Goal: Task Accomplishment & Management: Manage account settings

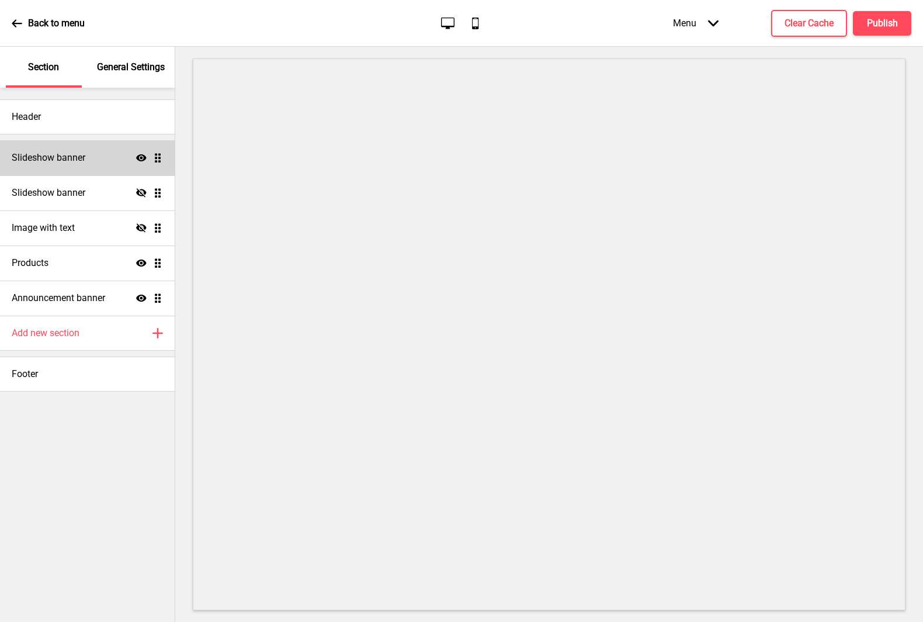
click at [56, 164] on h4 "Slideshow banner" at bounding box center [49, 157] width 74 height 13
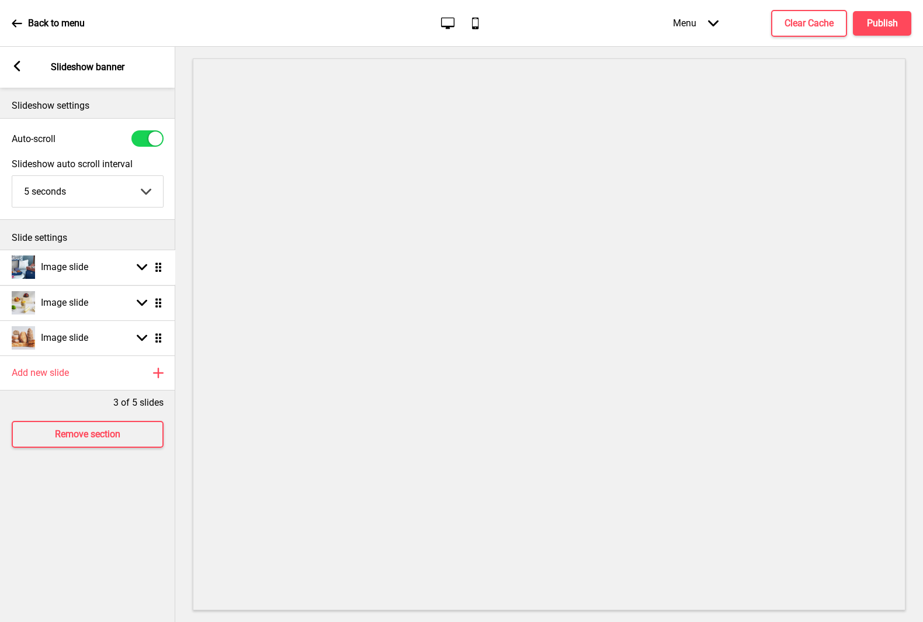
click at [158, 270] on icon at bounding box center [158, 267] width 6 height 9
select select "right"
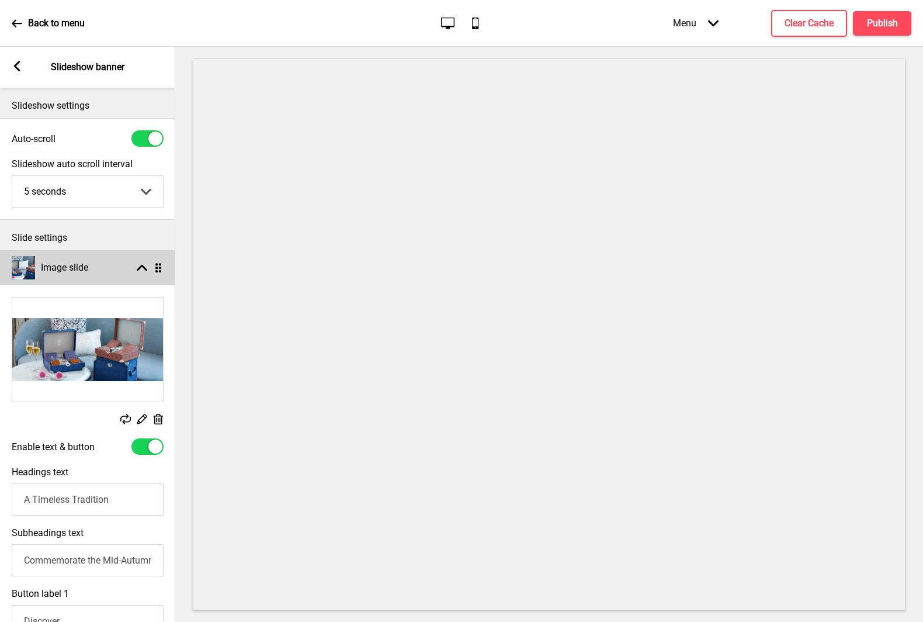
click at [137, 266] on rect at bounding box center [142, 267] width 11 height 11
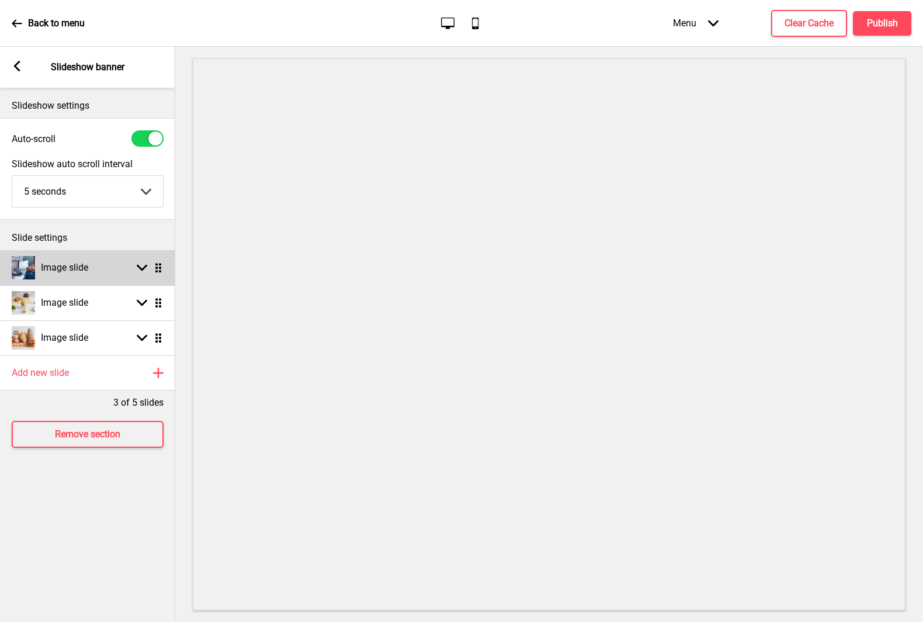
click at [144, 266] on rect at bounding box center [142, 267] width 11 height 11
select select "right"
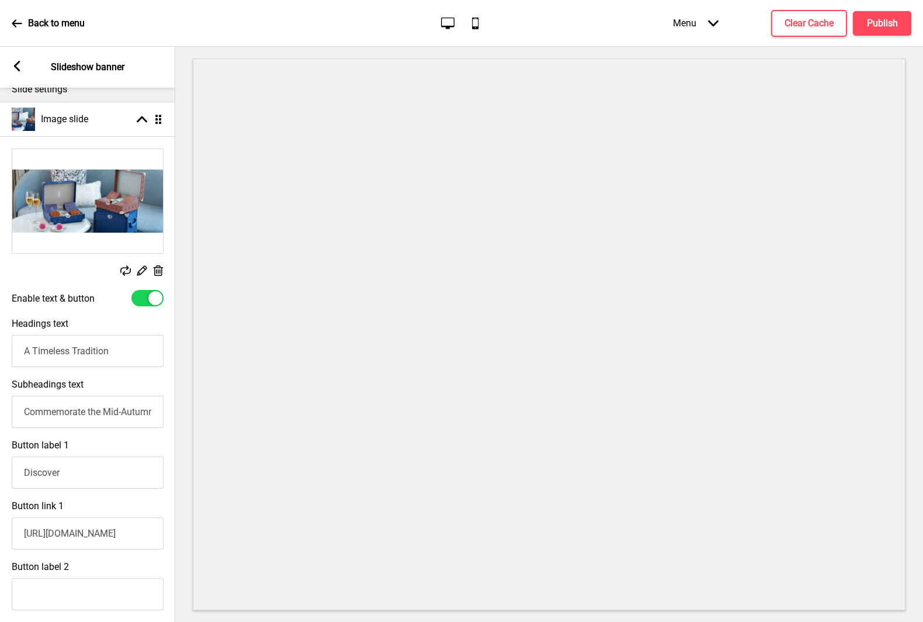
scroll to position [178, 0]
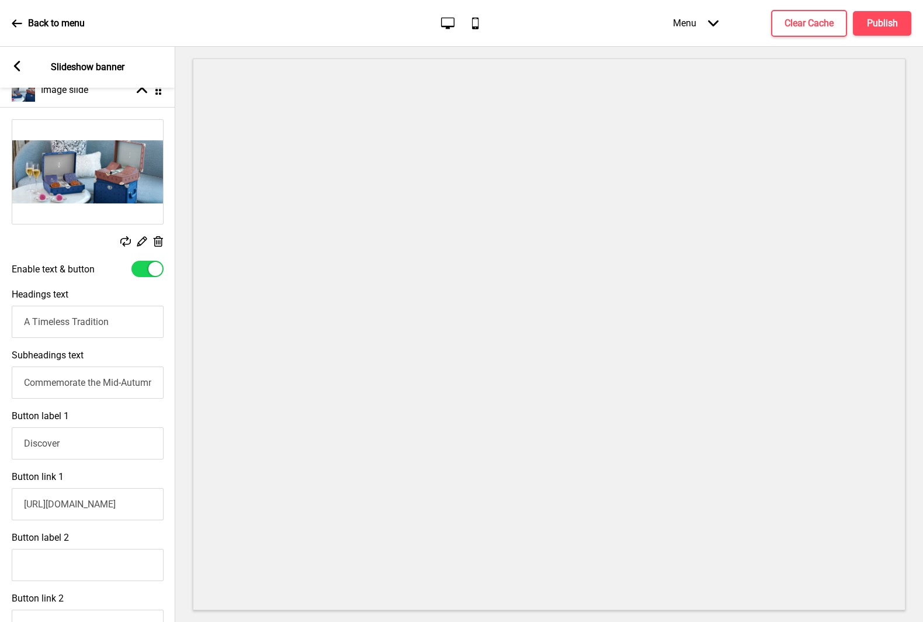
drag, startPoint x: 116, startPoint y: 319, endPoint x: 20, endPoint y: 321, distance: 95.8
click at [20, 321] on input "A Timeless Tradition" at bounding box center [88, 322] width 152 height 32
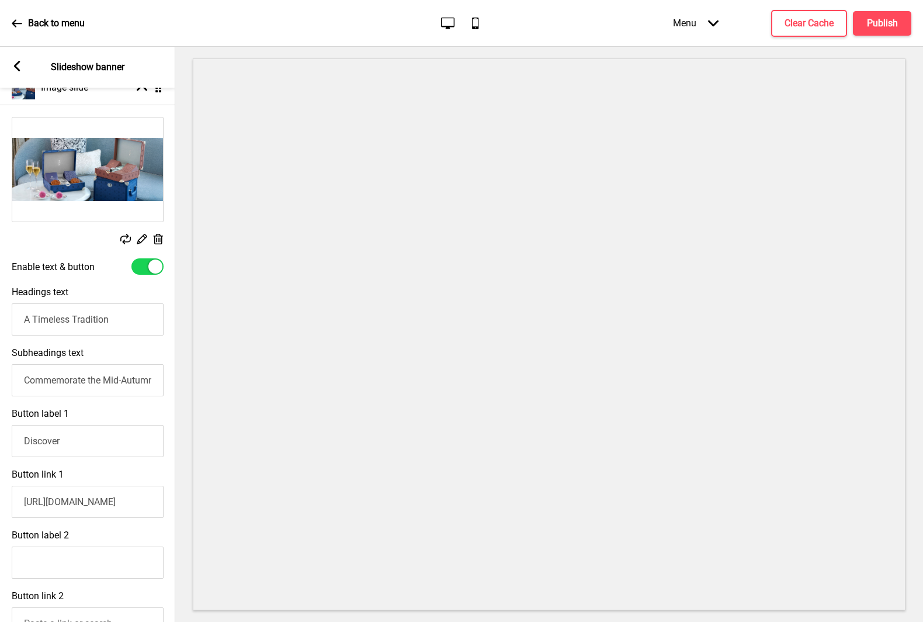
scroll to position [182, 0]
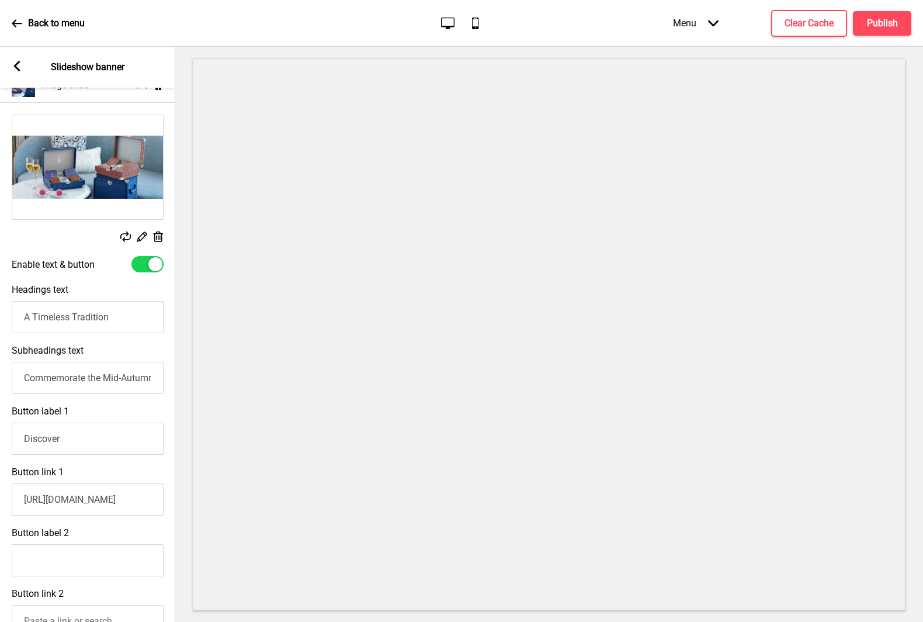
drag, startPoint x: 32, startPoint y: 379, endPoint x: 137, endPoint y: 381, distance: 104.6
click at [137, 381] on input "Commemorate the Mid-Autumn Festival with a curated selection of artisanal moonc…" at bounding box center [88, 378] width 152 height 32
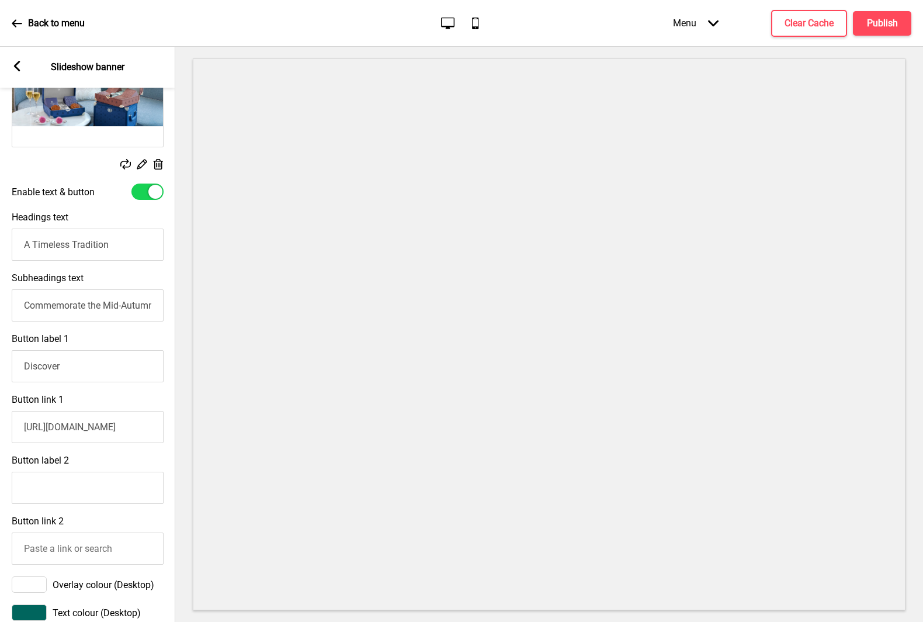
scroll to position [266, 0]
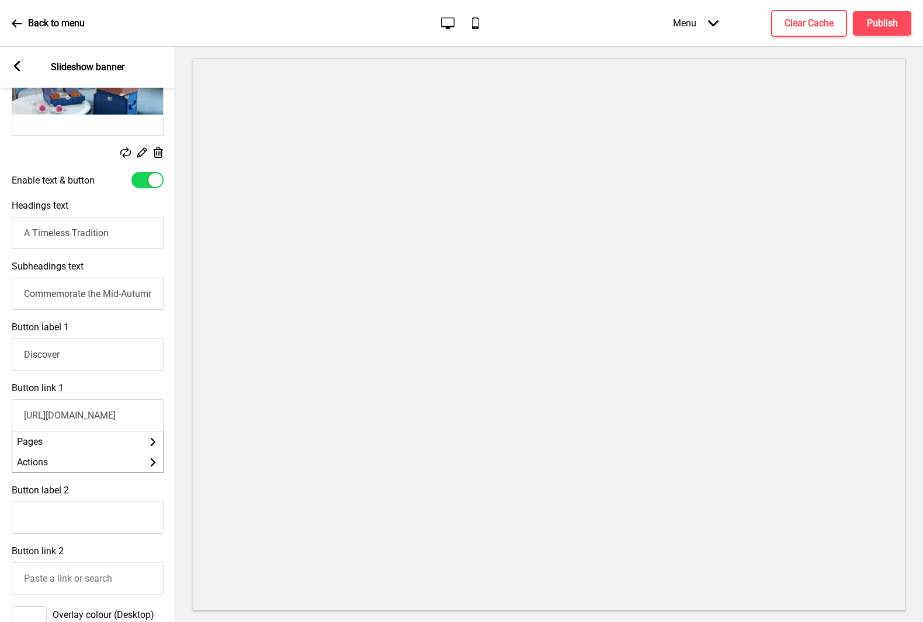
drag, startPoint x: 20, startPoint y: 414, endPoint x: 161, endPoint y: 415, distance: 140.8
click at [161, 415] on input "[URL][DOMAIN_NAME]" at bounding box center [88, 415] width 152 height 32
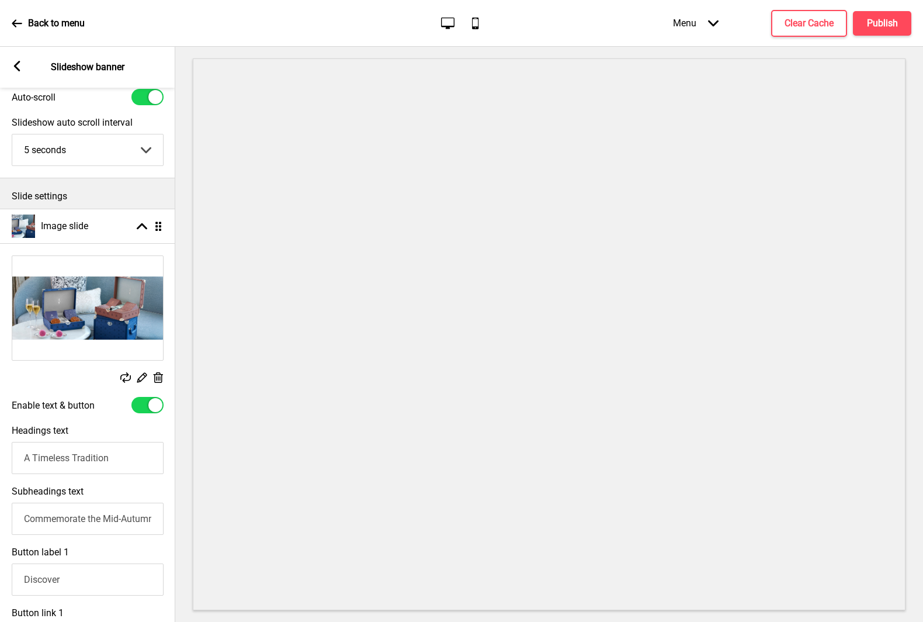
scroll to position [0, 0]
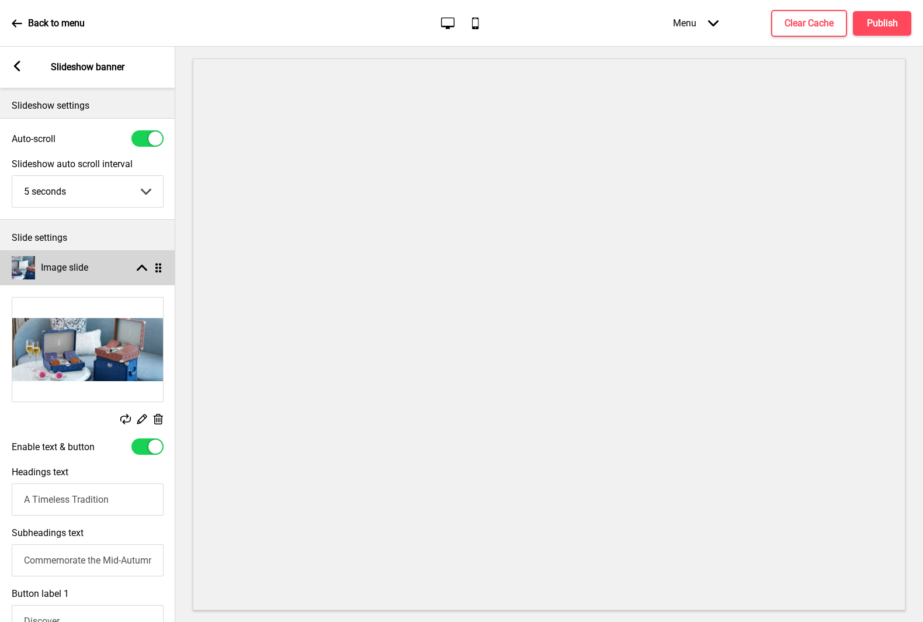
click at [138, 265] on rect at bounding box center [142, 267] width 11 height 11
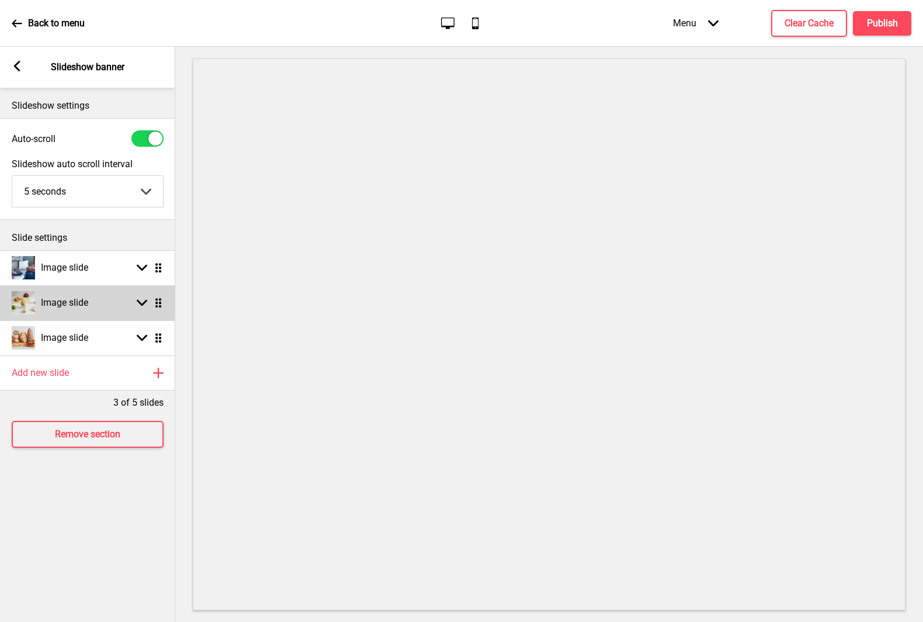
click at [122, 308] on div "Image slide Arrow down Drag" at bounding box center [87, 302] width 175 height 35
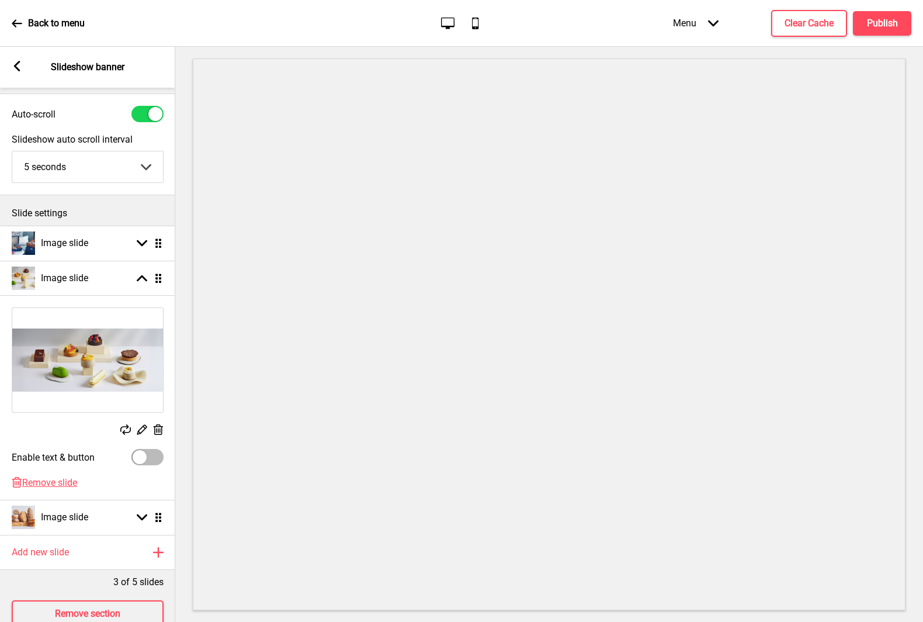
scroll to position [57, 0]
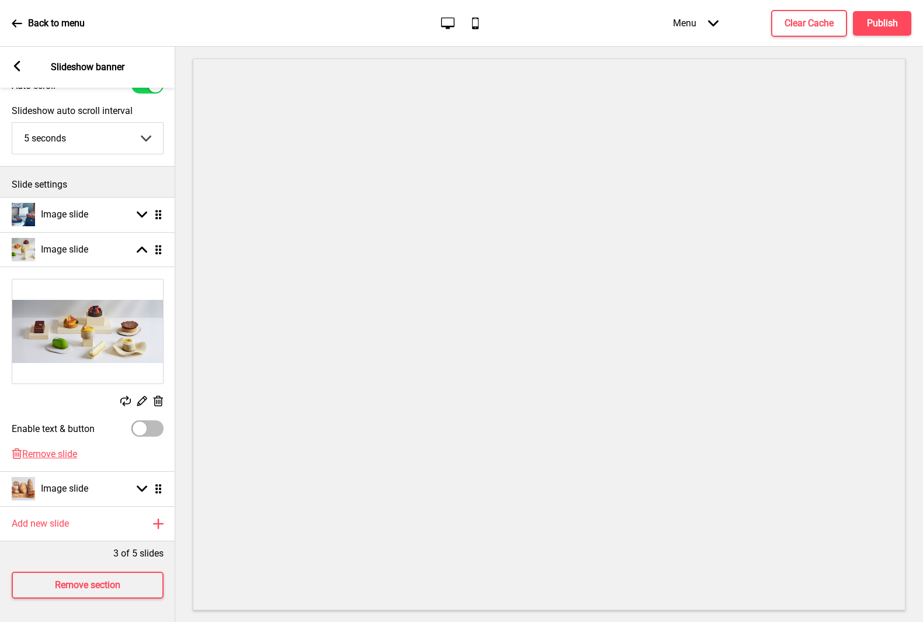
click at [143, 424] on div at bounding box center [140, 428] width 14 height 14
checkbox input "true"
select select "right"
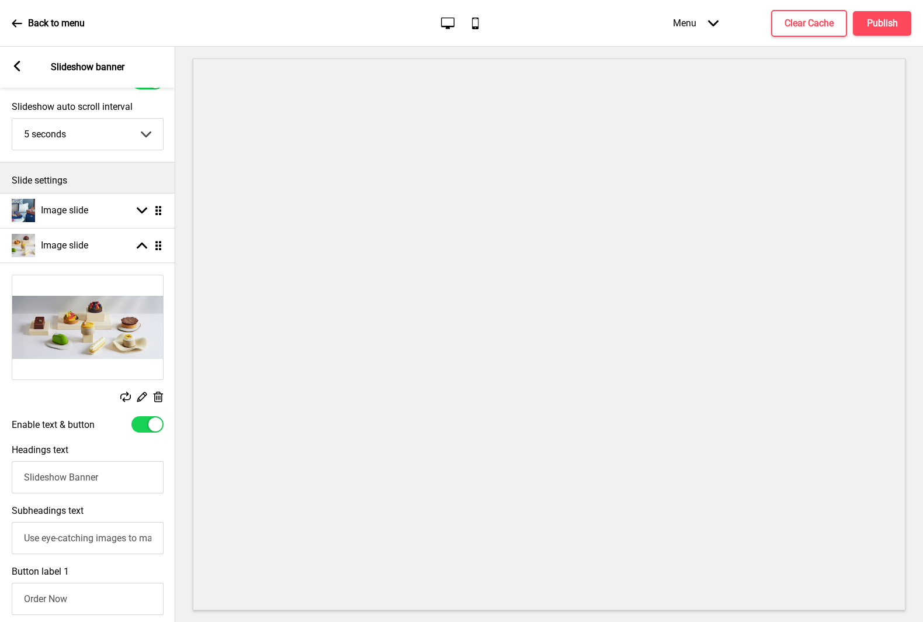
click at [143, 424] on div at bounding box center [147, 424] width 32 height 16
checkbox input "false"
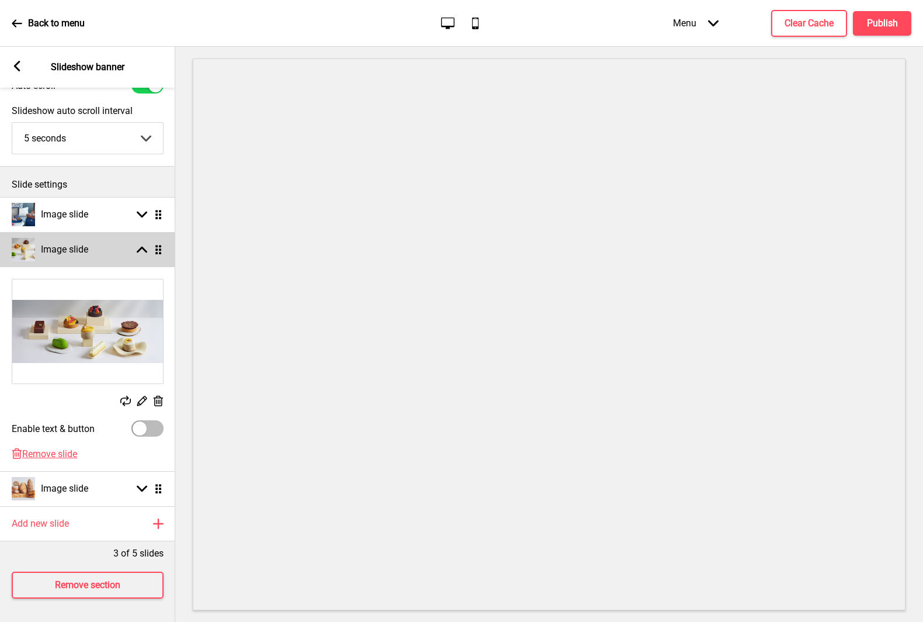
drag, startPoint x: 140, startPoint y: 239, endPoint x: 138, endPoint y: 231, distance: 8.4
click at [140, 239] on div "Image slide Arrow up Drag" at bounding box center [87, 249] width 175 height 35
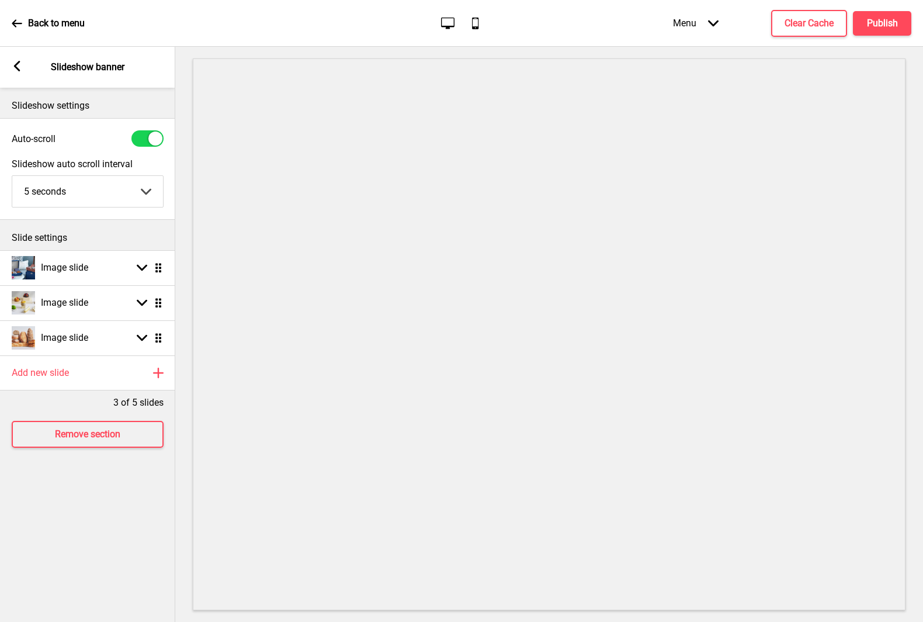
scroll to position [0, 0]
click at [19, 70] on icon at bounding box center [17, 66] width 6 height 11
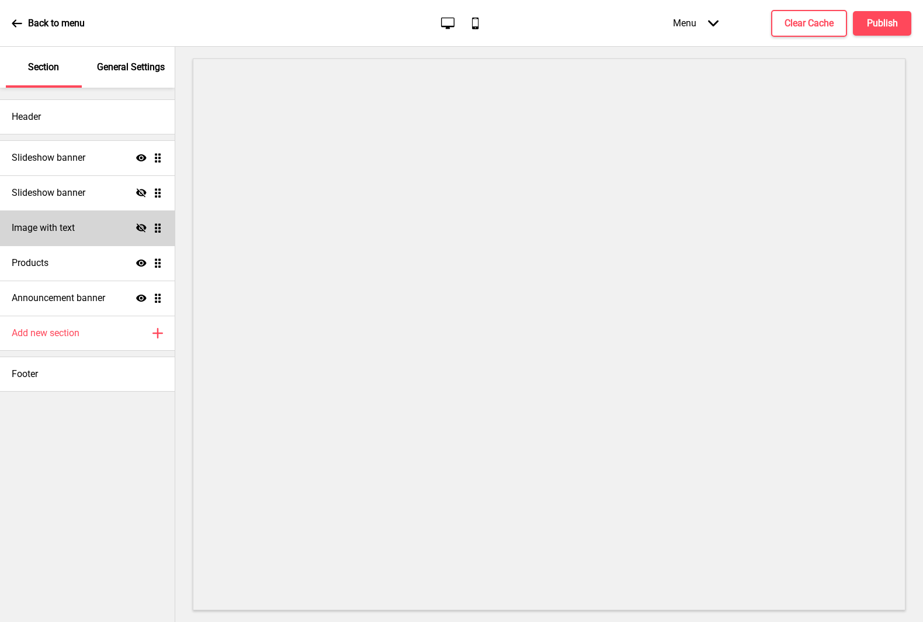
click at [83, 227] on div "Image with text Hide Drag" at bounding box center [87, 227] width 175 height 35
select select "right"
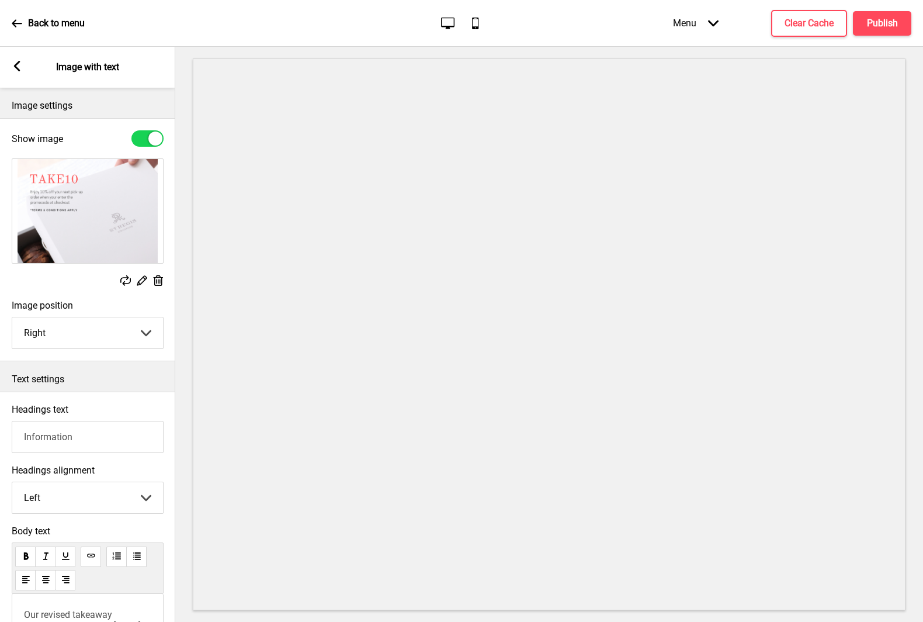
click at [20, 66] on rect at bounding box center [17, 66] width 11 height 11
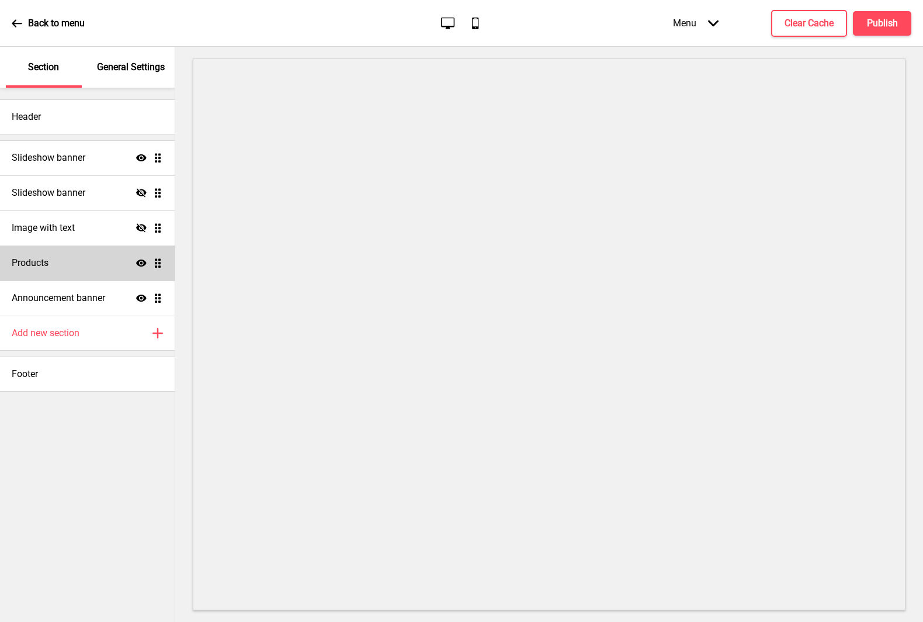
click at [84, 269] on div "Products Show Drag" at bounding box center [87, 262] width 175 height 35
select select "side"
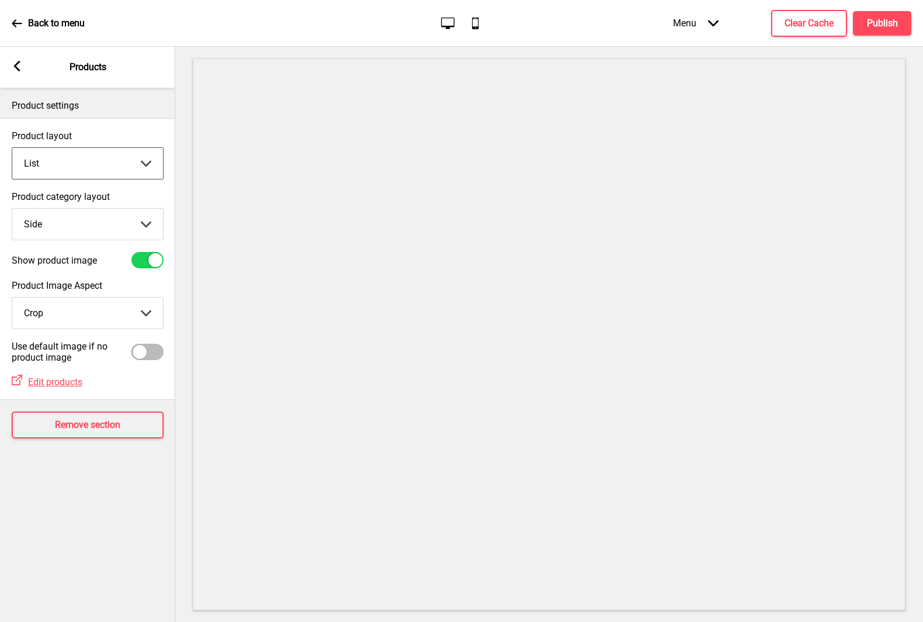
select select "grid"
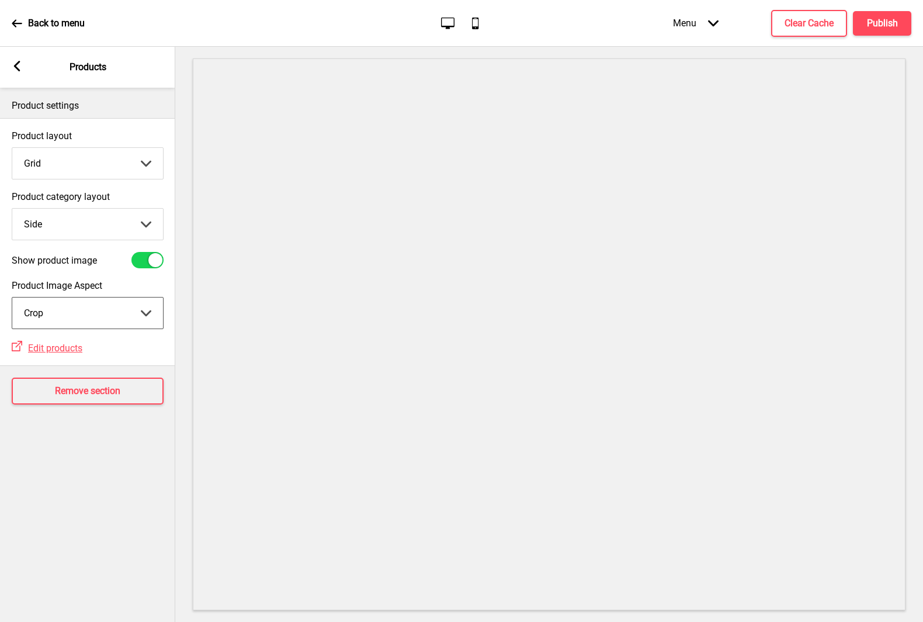
click at [16, 63] on rect at bounding box center [17, 66] width 11 height 11
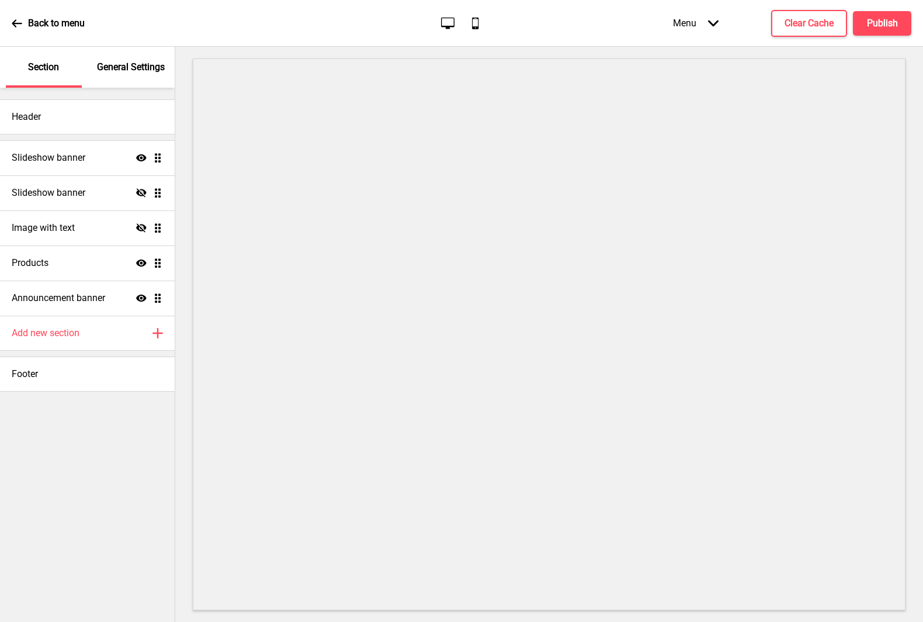
click at [48, 79] on div "Section" at bounding box center [44, 67] width 76 height 41
click at [82, 377] on div "Footer" at bounding box center [87, 373] width 175 height 35
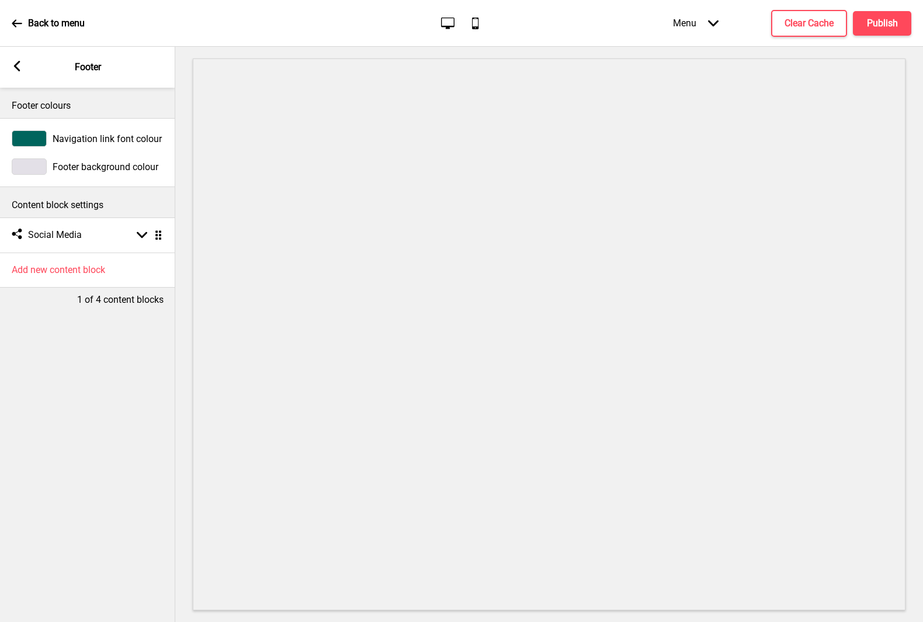
click at [19, 66] on rect at bounding box center [17, 66] width 11 height 11
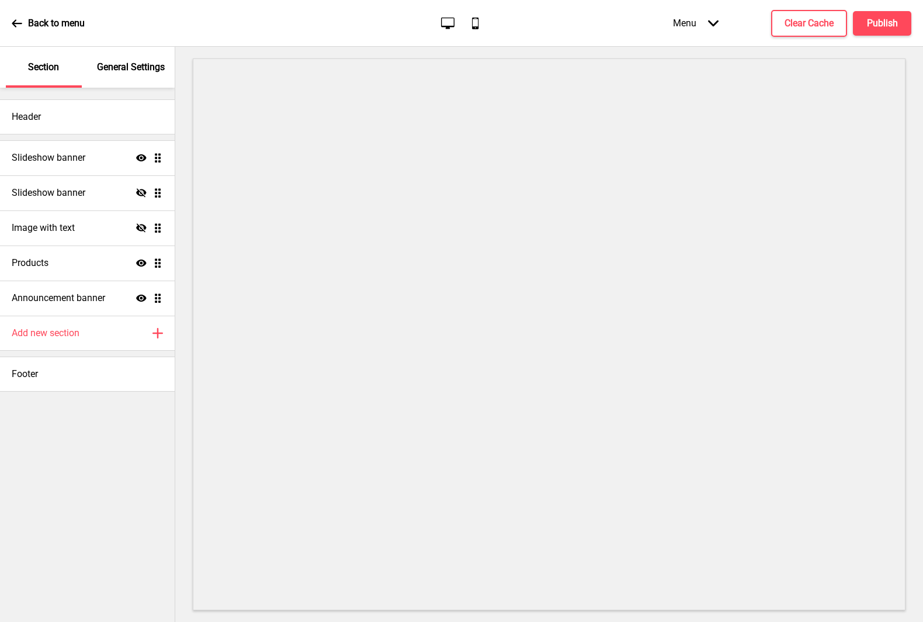
click at [124, 64] on p "General Settings" at bounding box center [131, 67] width 68 height 13
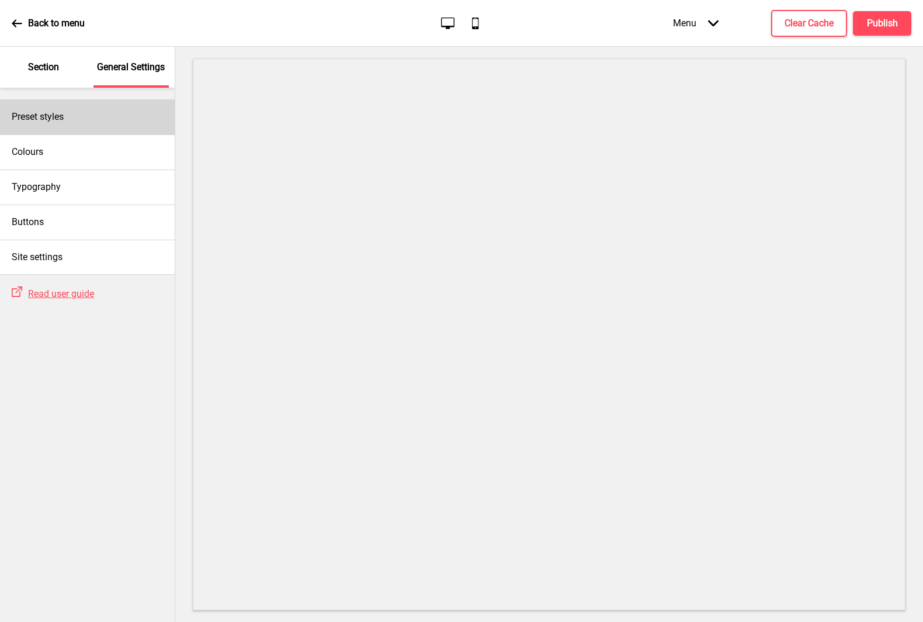
click at [48, 123] on div "Preset styles" at bounding box center [87, 116] width 175 height 35
select select "Custom"
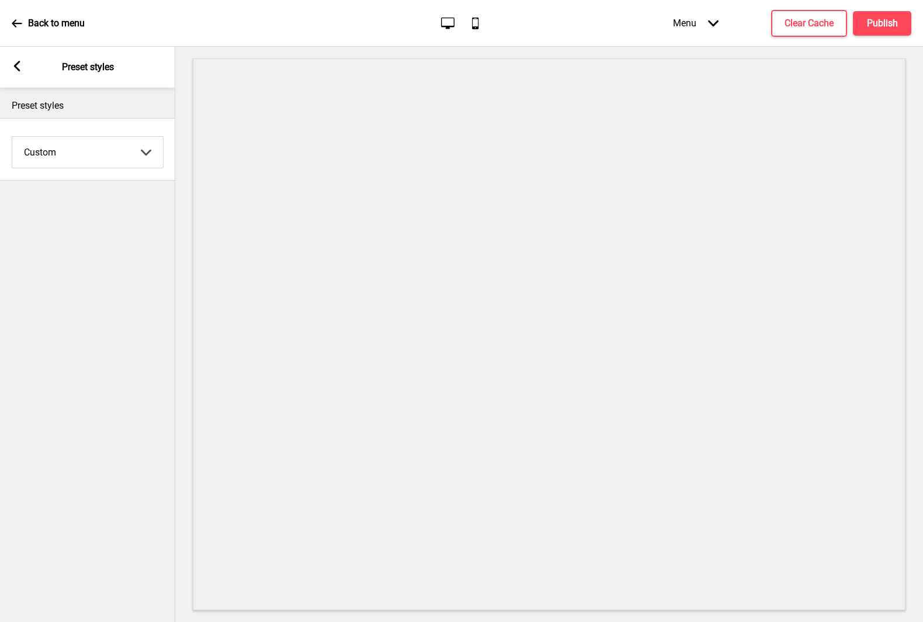
click at [13, 65] on rect at bounding box center [17, 66] width 11 height 11
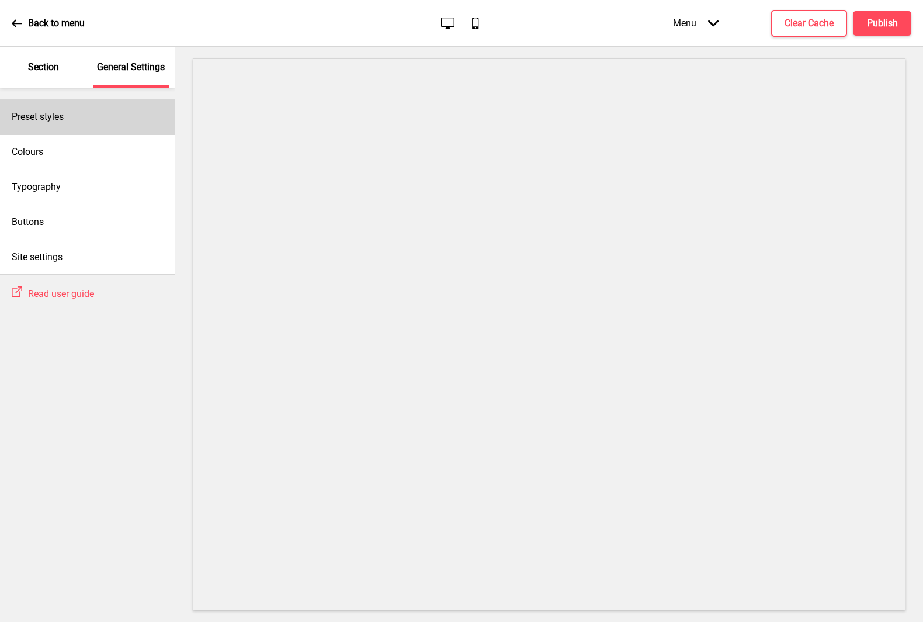
click at [57, 119] on h4 "Preset styles" at bounding box center [38, 116] width 52 height 13
select select "Custom"
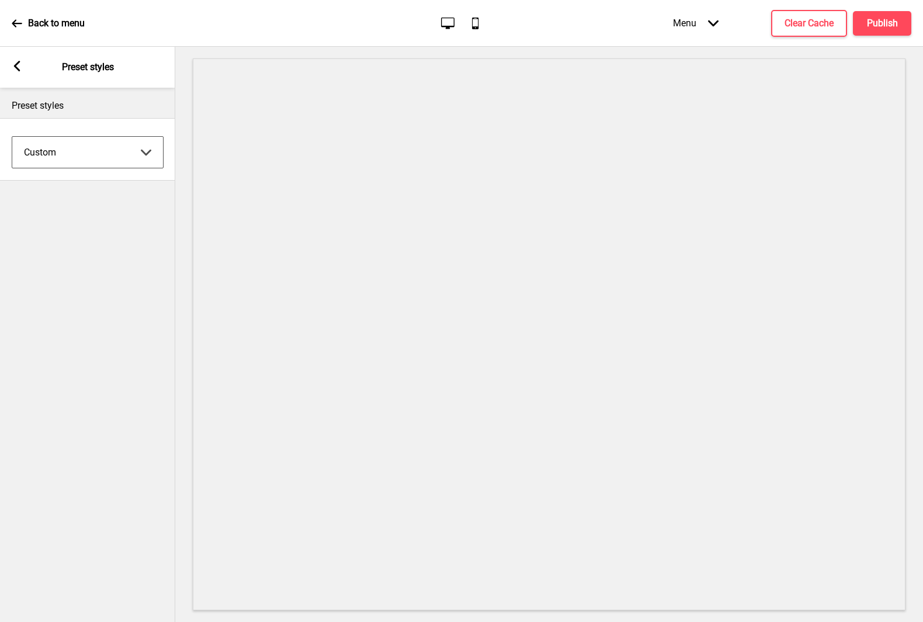
click at [27, 64] on div "Arrow left Preset styles" at bounding box center [87, 67] width 175 height 41
click at [22, 67] on rect at bounding box center [17, 66] width 11 height 11
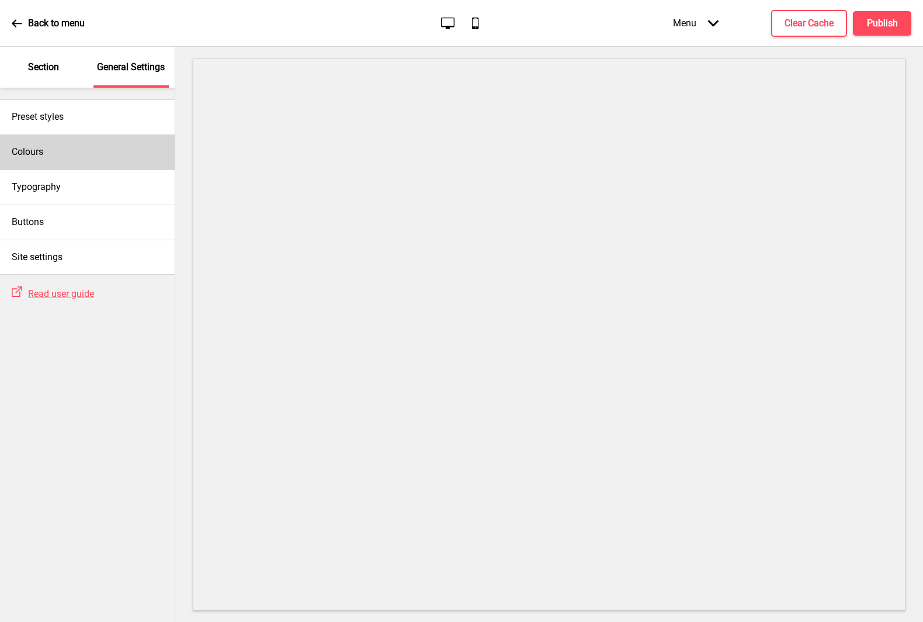
click at [51, 157] on div "Colours" at bounding box center [87, 151] width 175 height 35
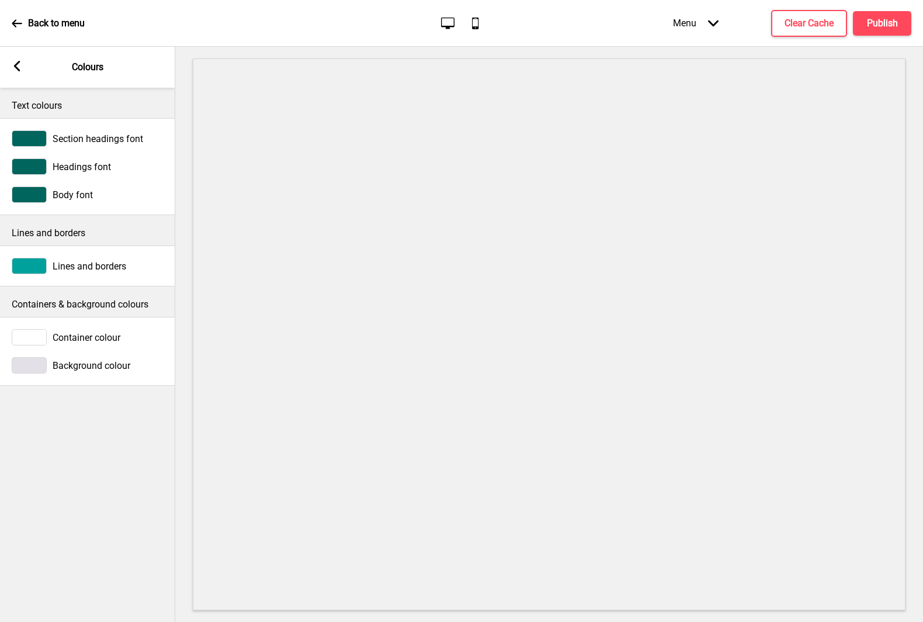
click at [19, 67] on rect at bounding box center [17, 66] width 11 height 11
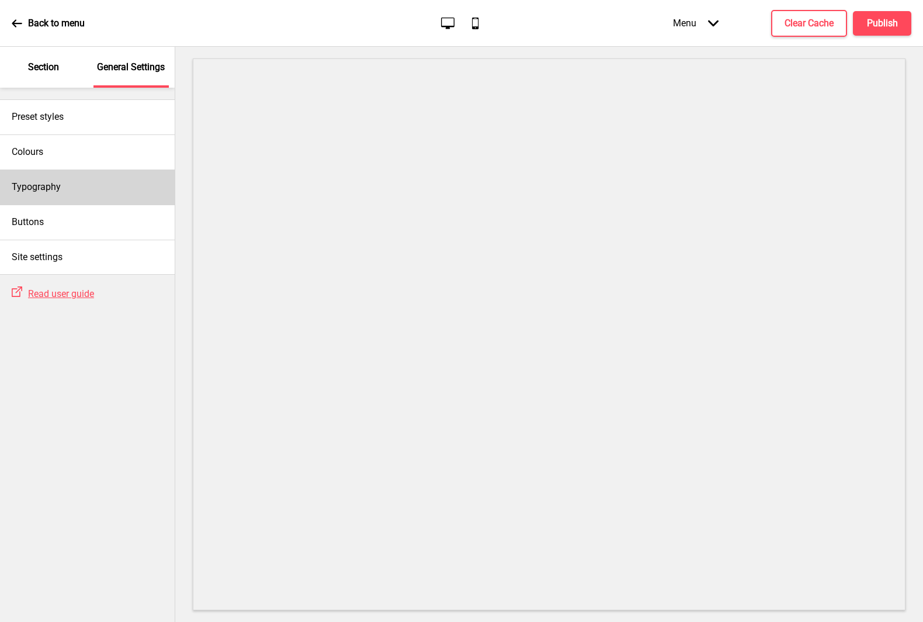
click at [129, 192] on div "Typography" at bounding box center [87, 186] width 175 height 35
select select "Quattrocento"
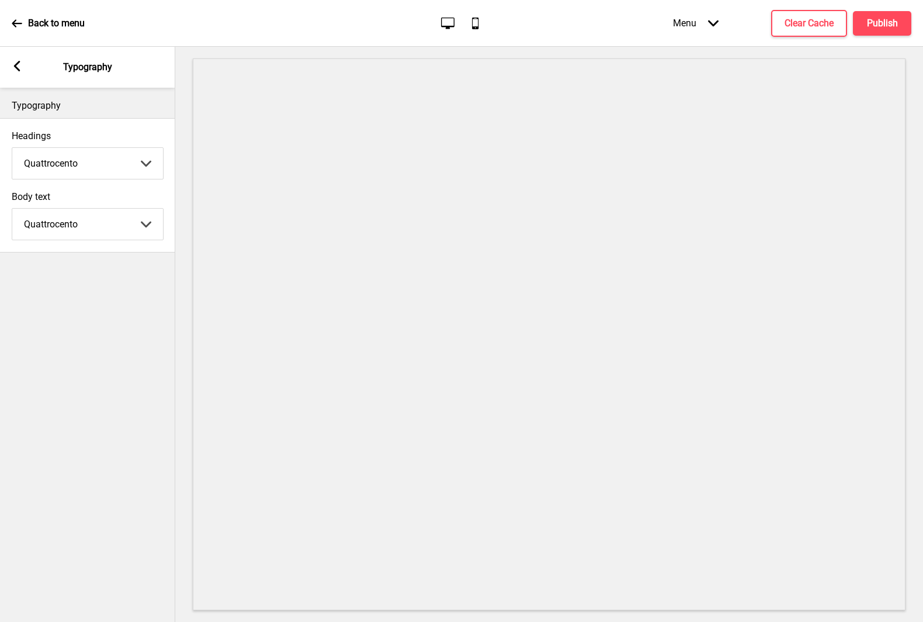
click at [20, 70] on rect at bounding box center [17, 66] width 11 height 11
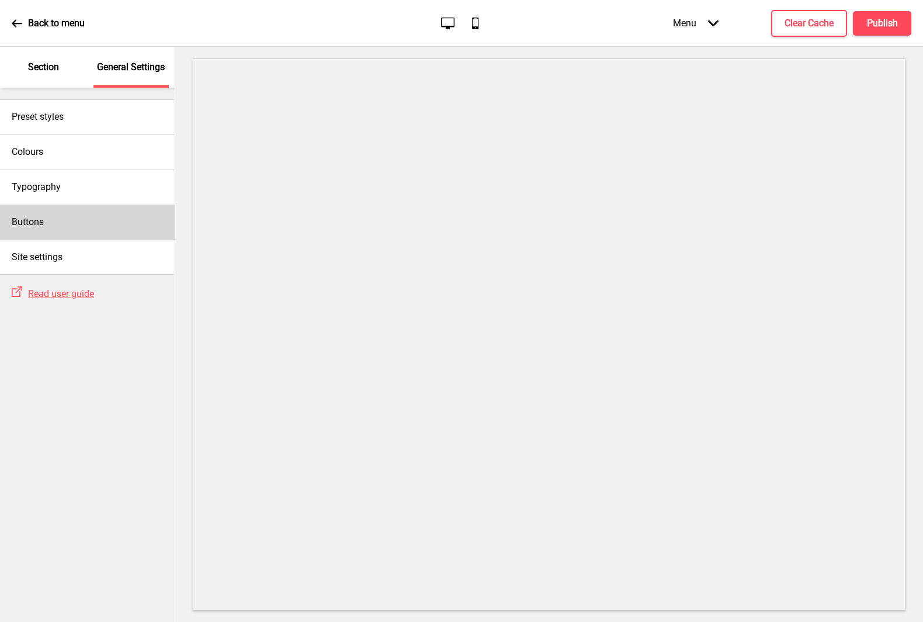
click at [105, 224] on div "Buttons" at bounding box center [87, 221] width 175 height 35
select select "outline"
select select "pill"
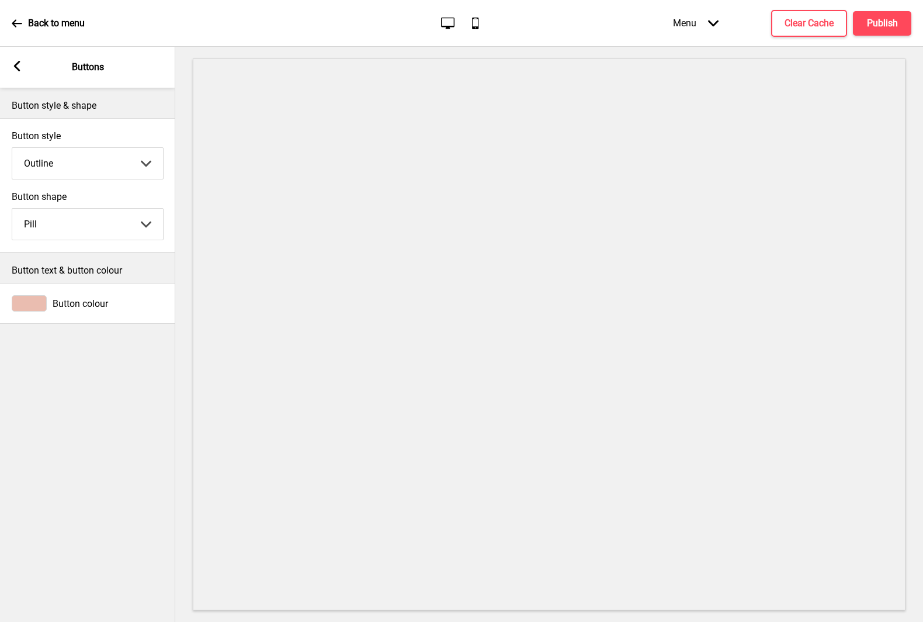
click at [12, 67] on div "Arrow left" at bounding box center [17, 67] width 11 height 13
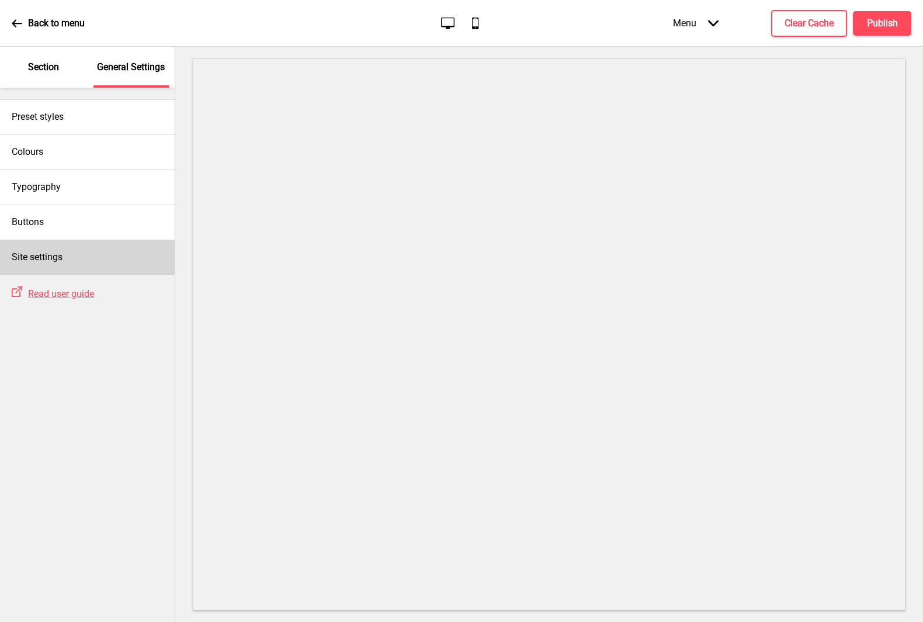
click at [62, 253] on h4 "Site settings" at bounding box center [37, 257] width 51 height 13
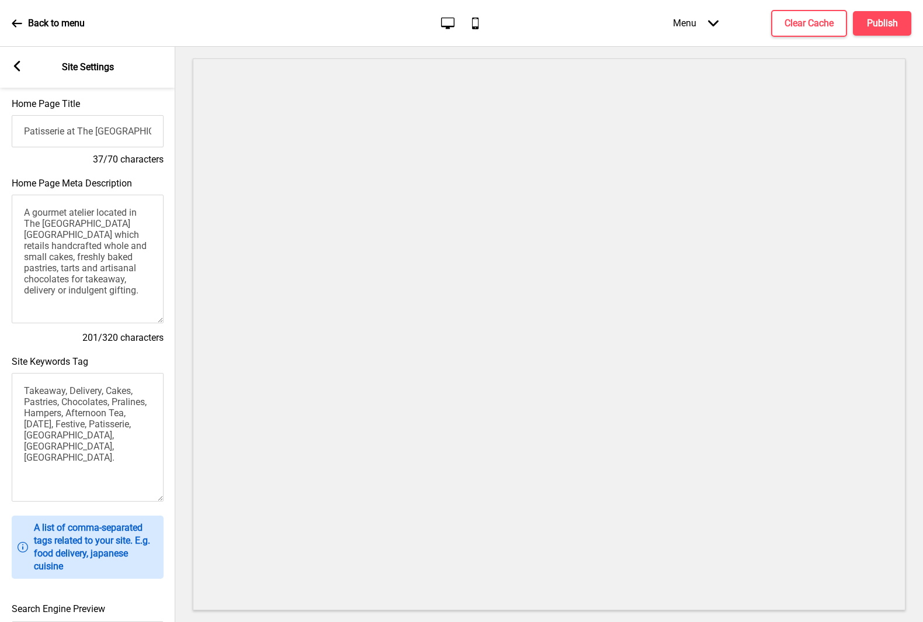
scroll to position [65, 0]
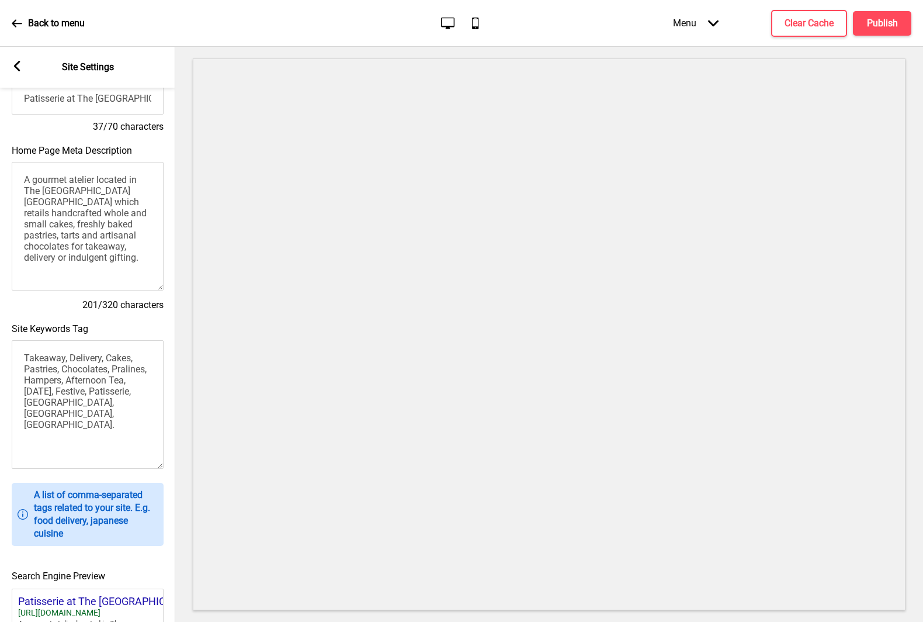
drag, startPoint x: 22, startPoint y: 173, endPoint x: 107, endPoint y: 306, distance: 157.3
click at [91, 272] on textarea "A gourmet atelier located in The [GEOGRAPHIC_DATA] [GEOGRAPHIC_DATA] which reta…" at bounding box center [88, 226] width 152 height 129
drag, startPoint x: 107, startPoint y: 436, endPoint x: 27, endPoint y: 356, distance: 114.0
click at [27, 356] on textarea "Takeaway, Delivery, Cakes, Pastries, Chocolates, Pralines, Hampers, Afternoon T…" at bounding box center [88, 404] width 152 height 129
click at [101, 438] on textarea "Takeaway, Delivery, Cakes, Pastries, Chocolates, Pralines, Hampers, Afternoon T…" at bounding box center [88, 404] width 152 height 129
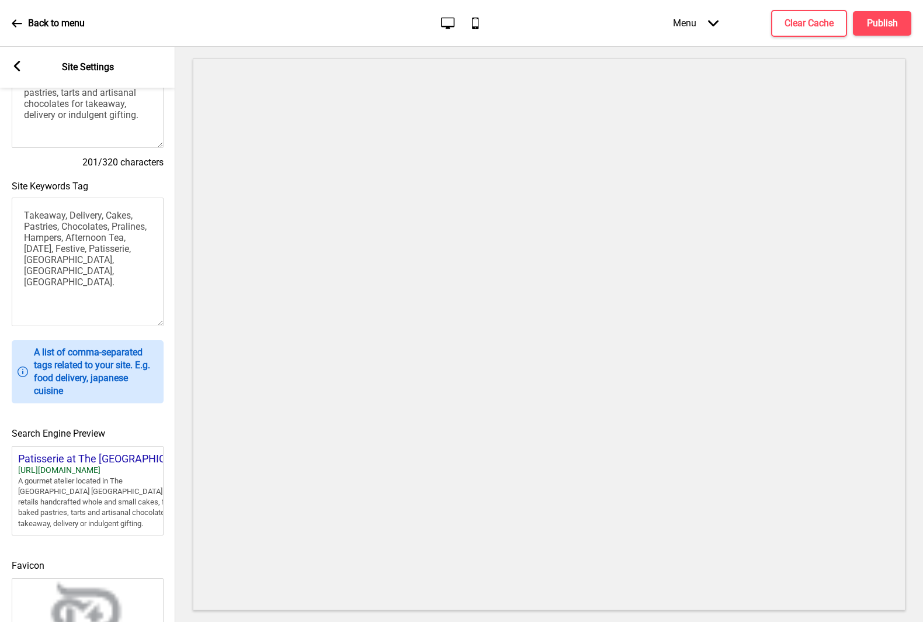
scroll to position [0, 0]
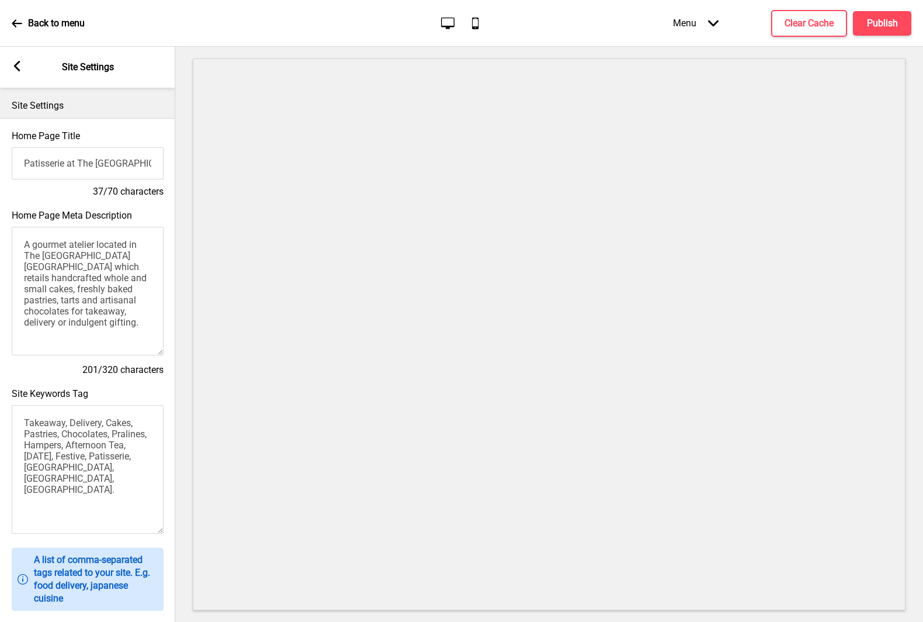
click at [20, 74] on div "Arrow left Site Settings" at bounding box center [87, 67] width 175 height 41
click at [21, 69] on rect at bounding box center [17, 66] width 11 height 11
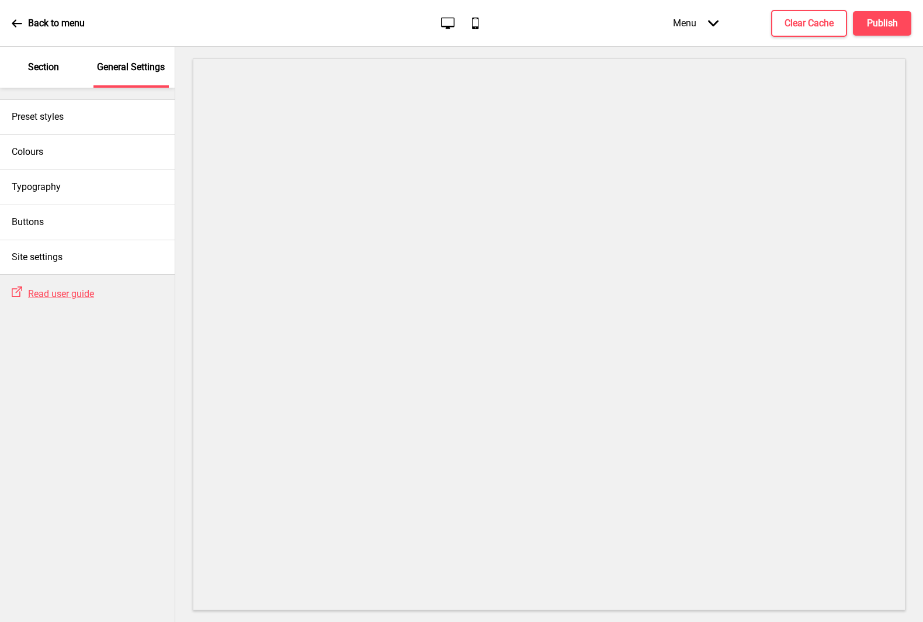
click at [57, 27] on p "Back to menu" at bounding box center [56, 23] width 57 height 13
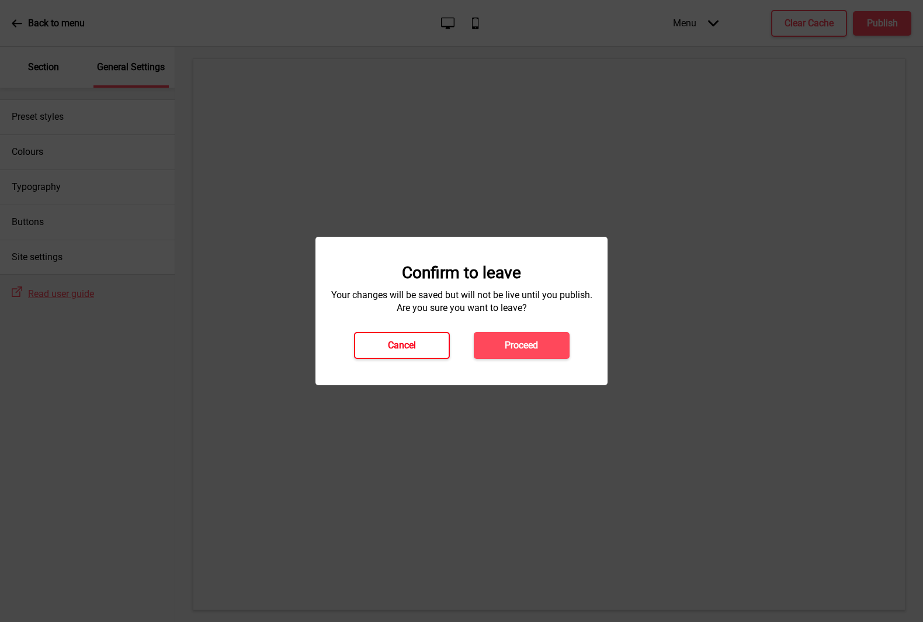
click at [418, 348] on button "Cancel" at bounding box center [402, 345] width 96 height 27
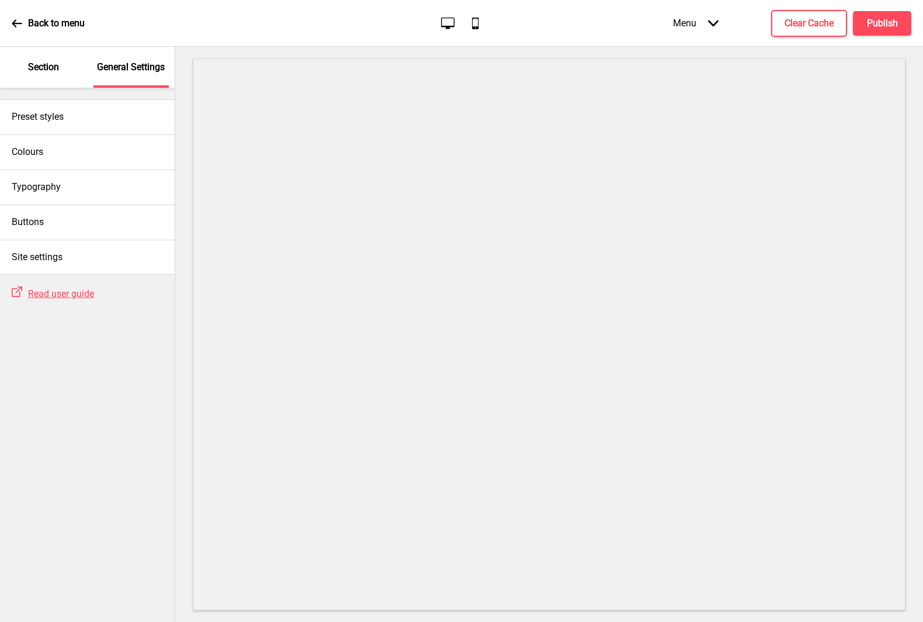
click at [73, 20] on p "Back to menu" at bounding box center [56, 23] width 57 height 13
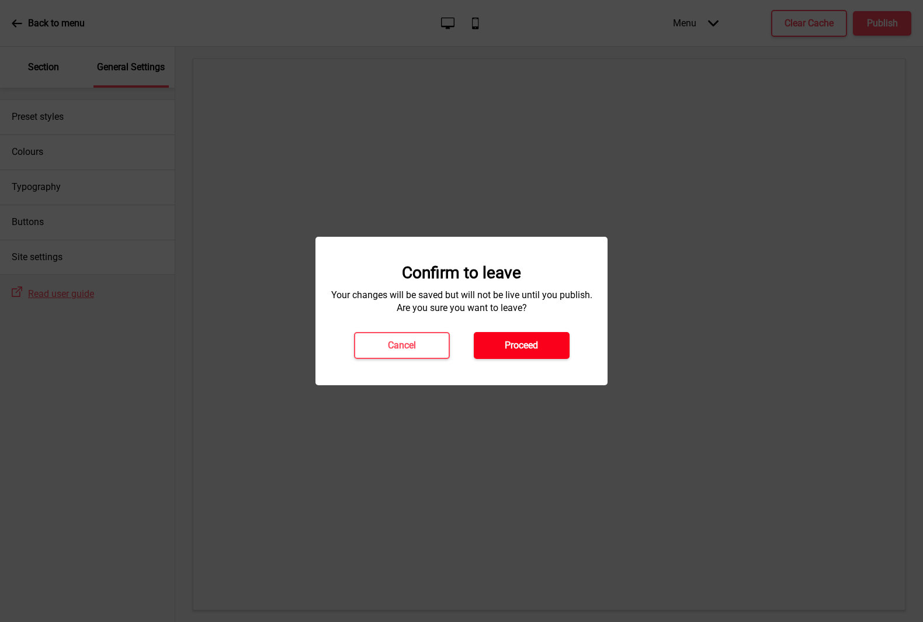
click at [533, 350] on h4 "Proceed" at bounding box center [521, 345] width 33 height 13
